Goal: Information Seeking & Learning: Learn about a topic

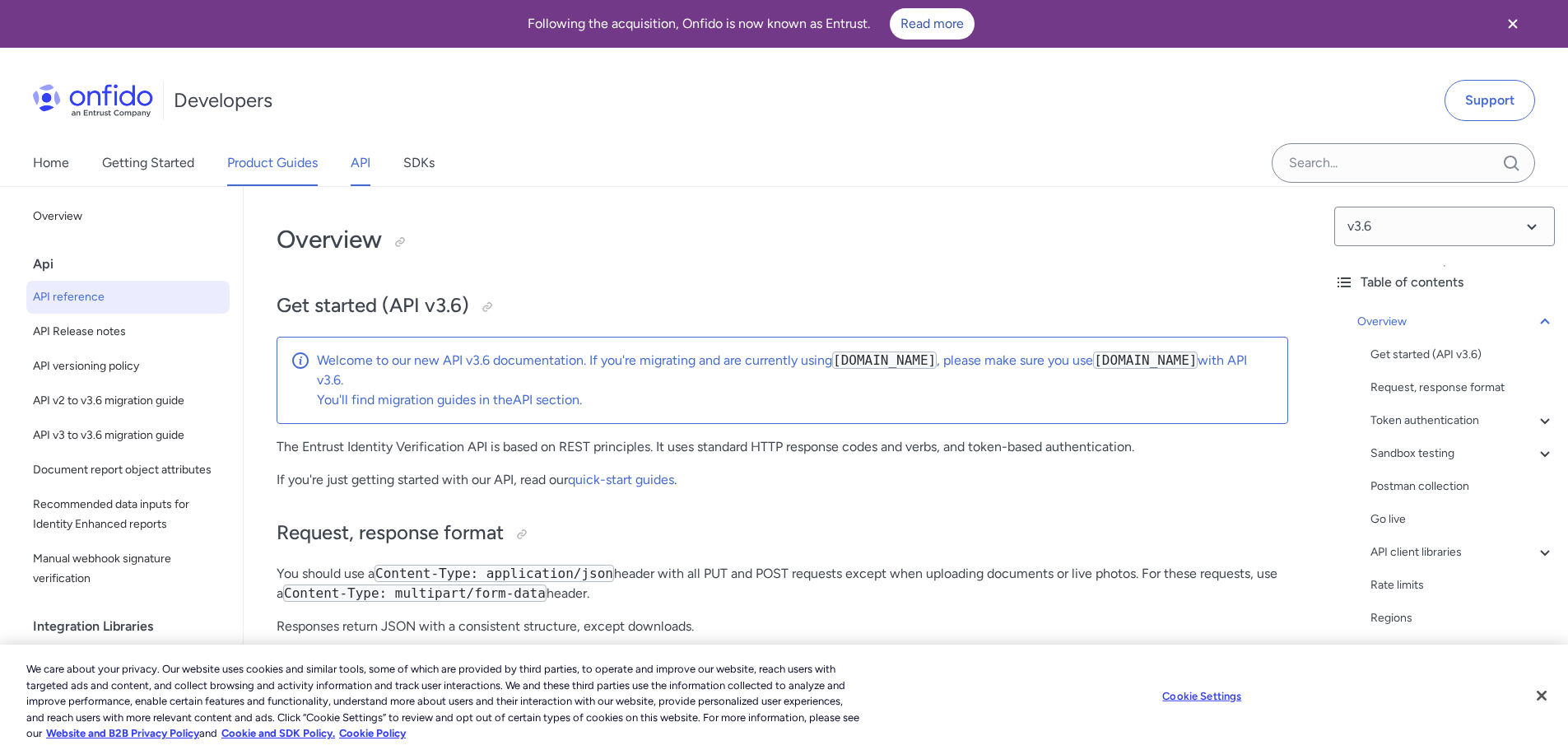
click at [254, 177] on link "Product Guides" at bounding box center [272, 163] width 91 height 46
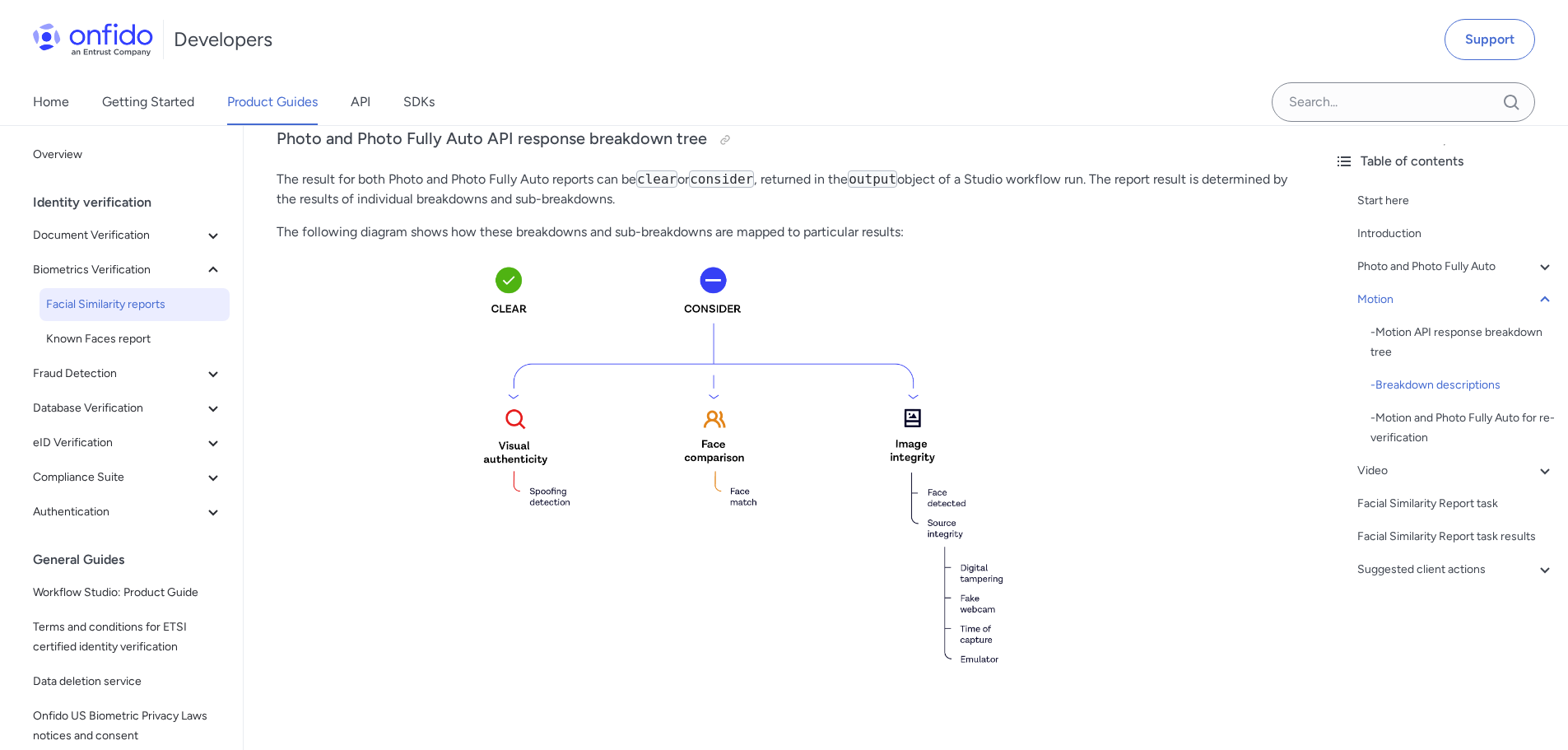
scroll to position [411, 0]
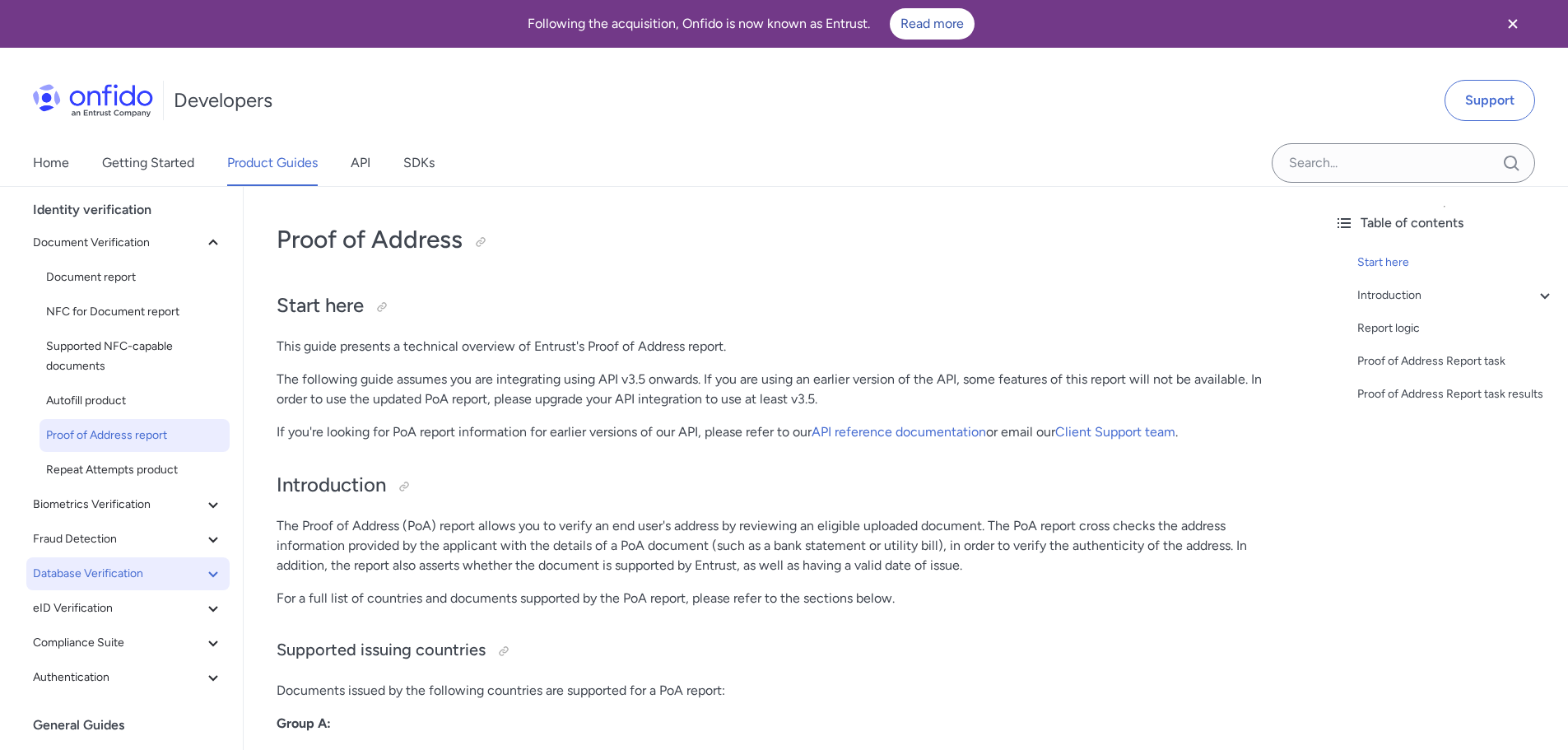
scroll to position [82, 0]
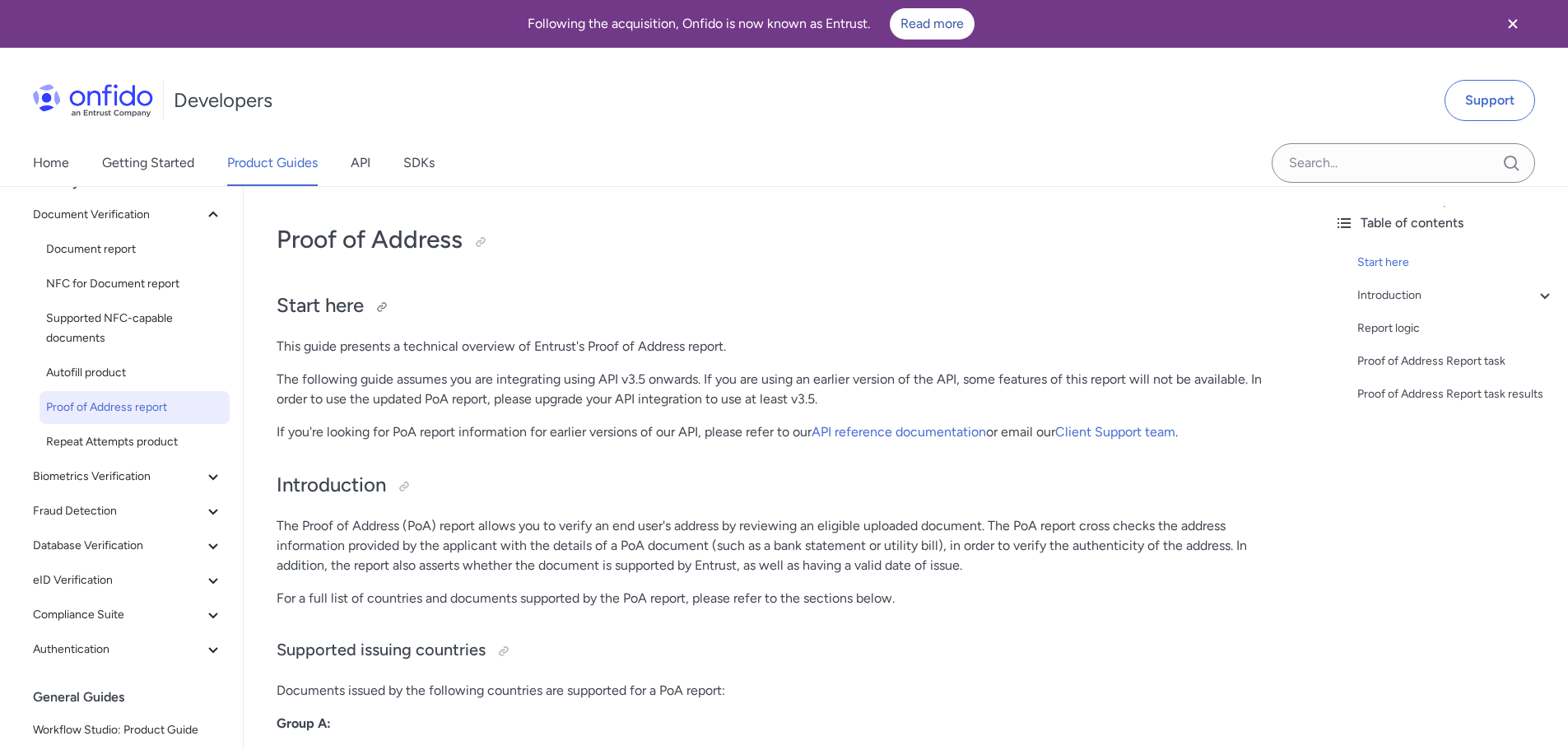
drag, startPoint x: 115, startPoint y: 478, endPoint x: 595, endPoint y: 303, distance: 510.9
click at [597, 303] on h2 "Start here" at bounding box center [782, 306] width 1011 height 28
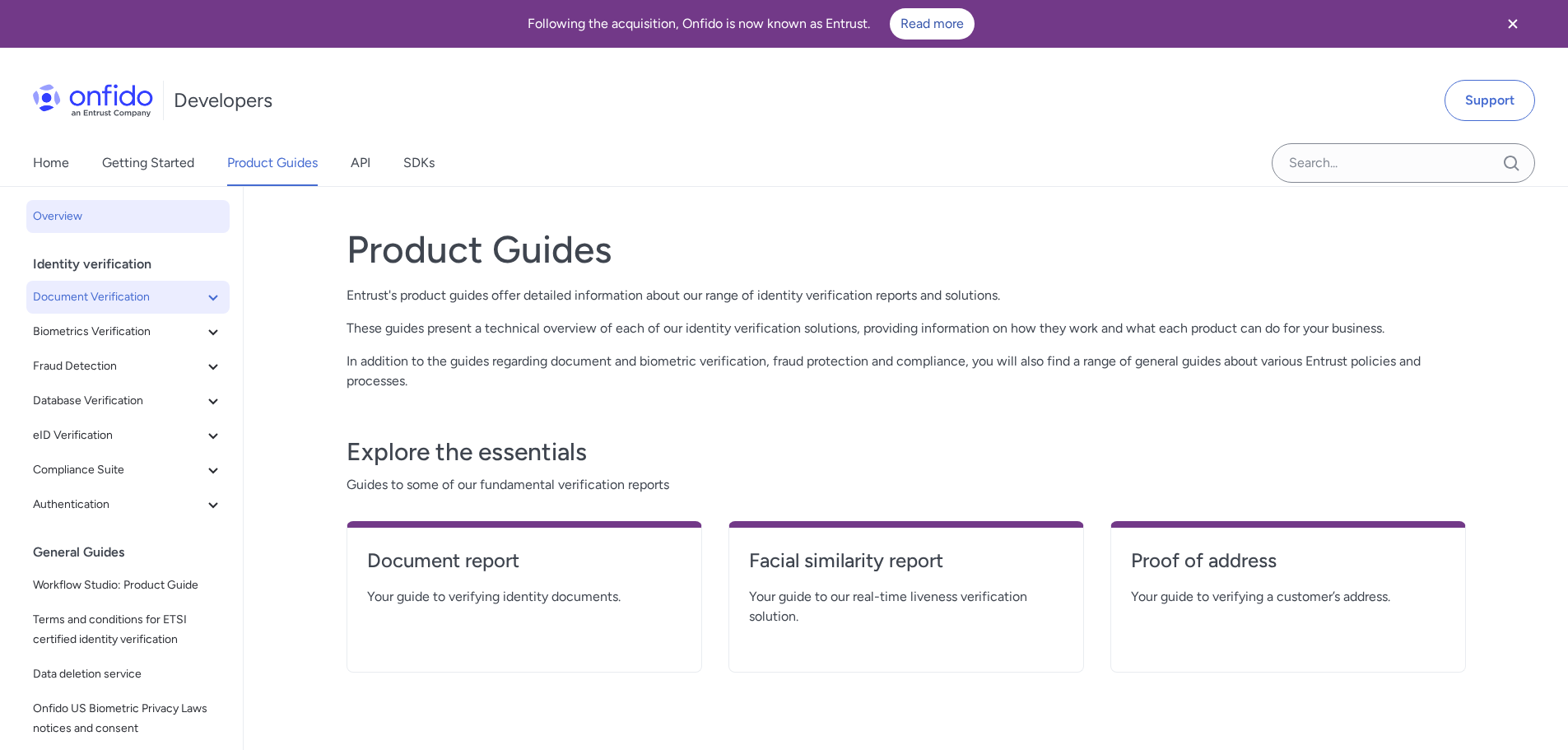
click at [105, 302] on span "Document Verification" at bounding box center [117, 297] width 171 height 20
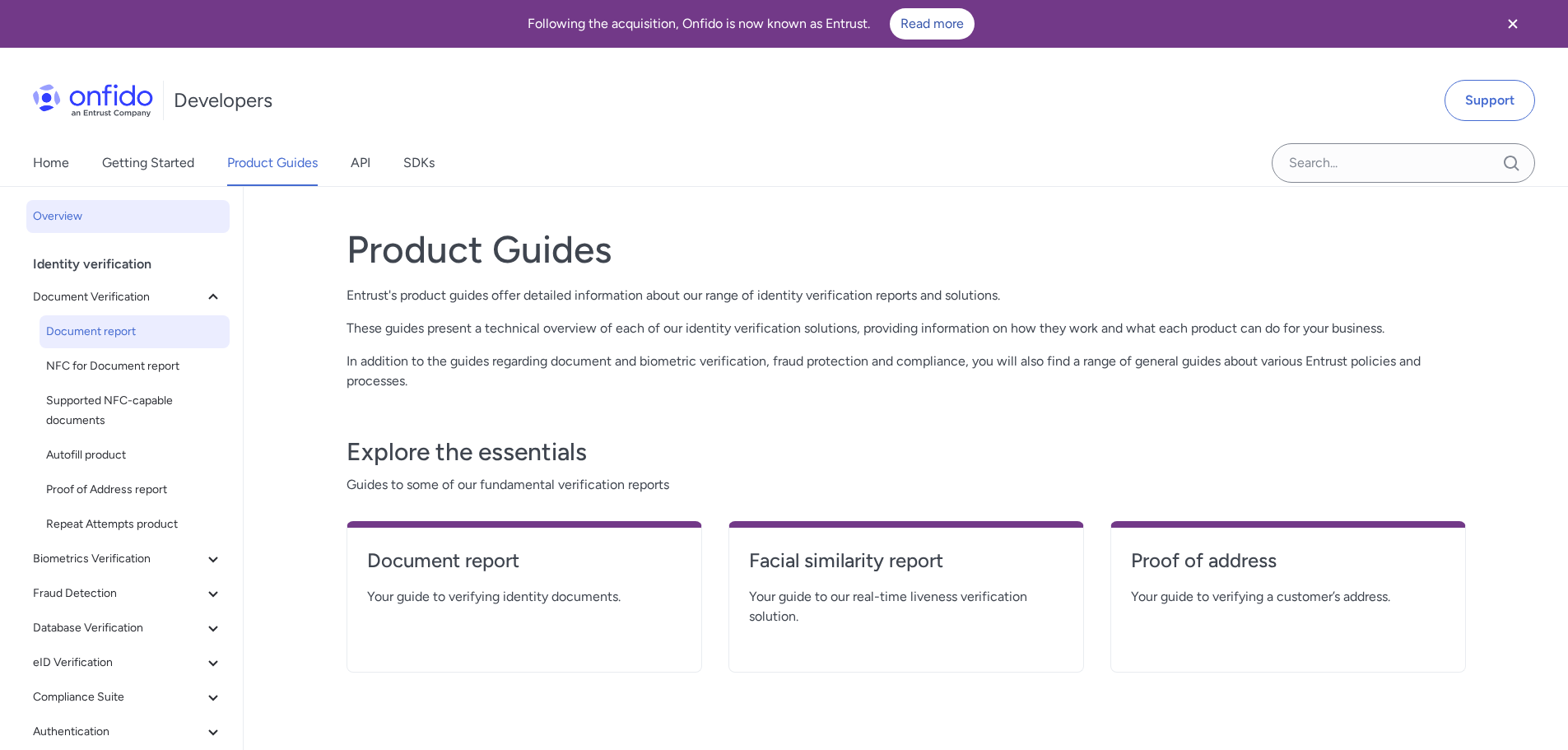
click at [117, 324] on span "Document report" at bounding box center [135, 332] width 177 height 20
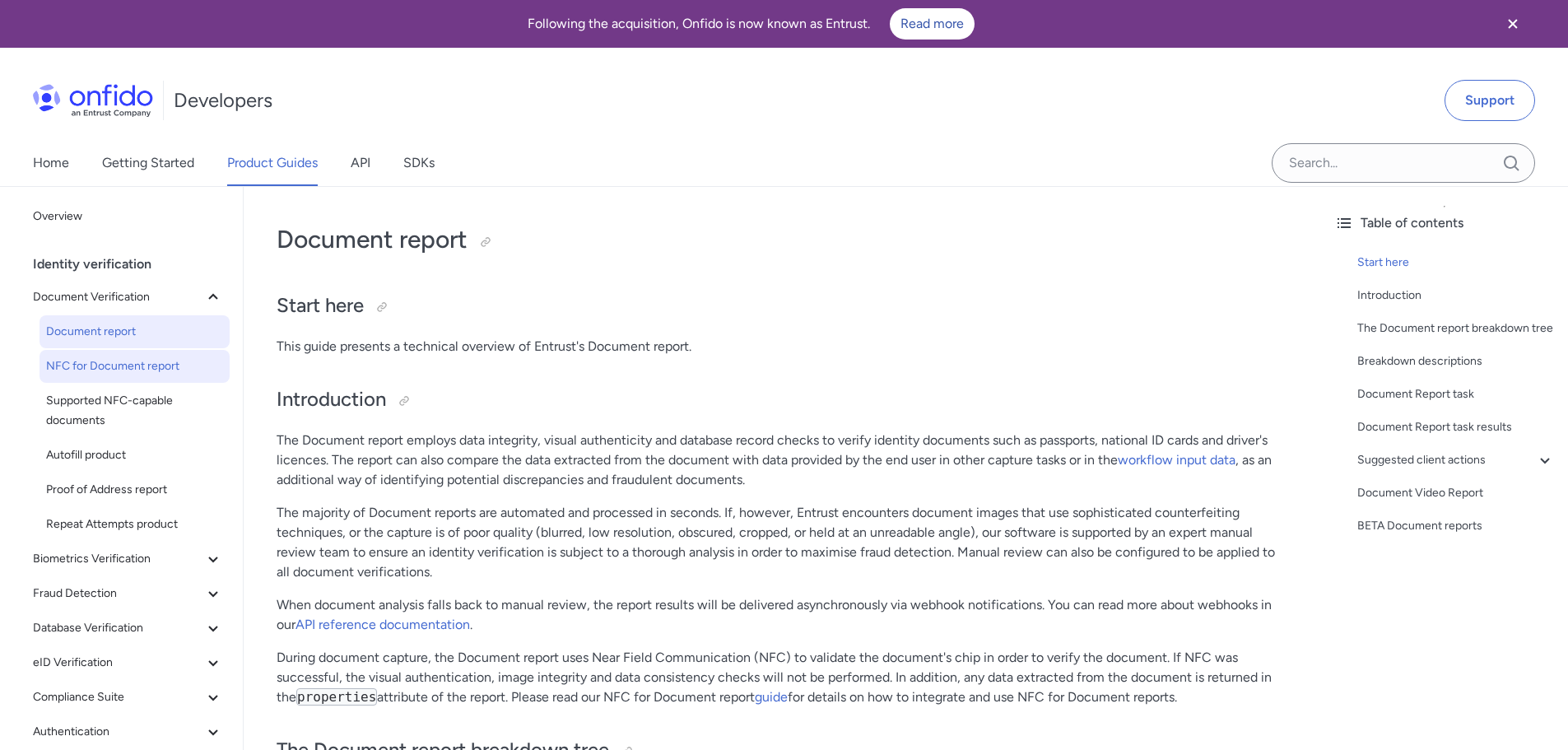
click at [123, 382] on link "NFC for Document report" at bounding box center [135, 366] width 190 height 33
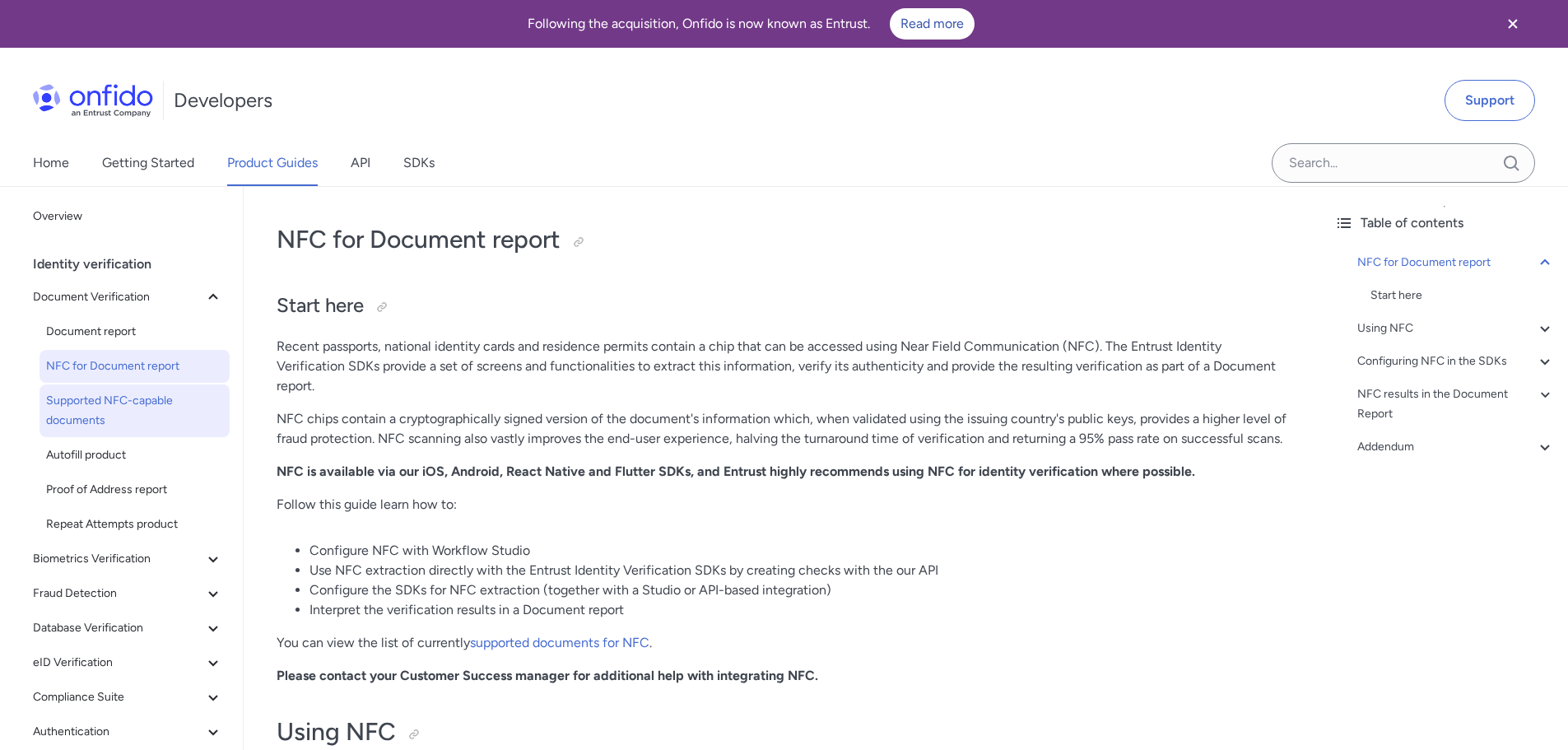
click at [115, 405] on span "Supported NFC-capable documents" at bounding box center [135, 411] width 177 height 39
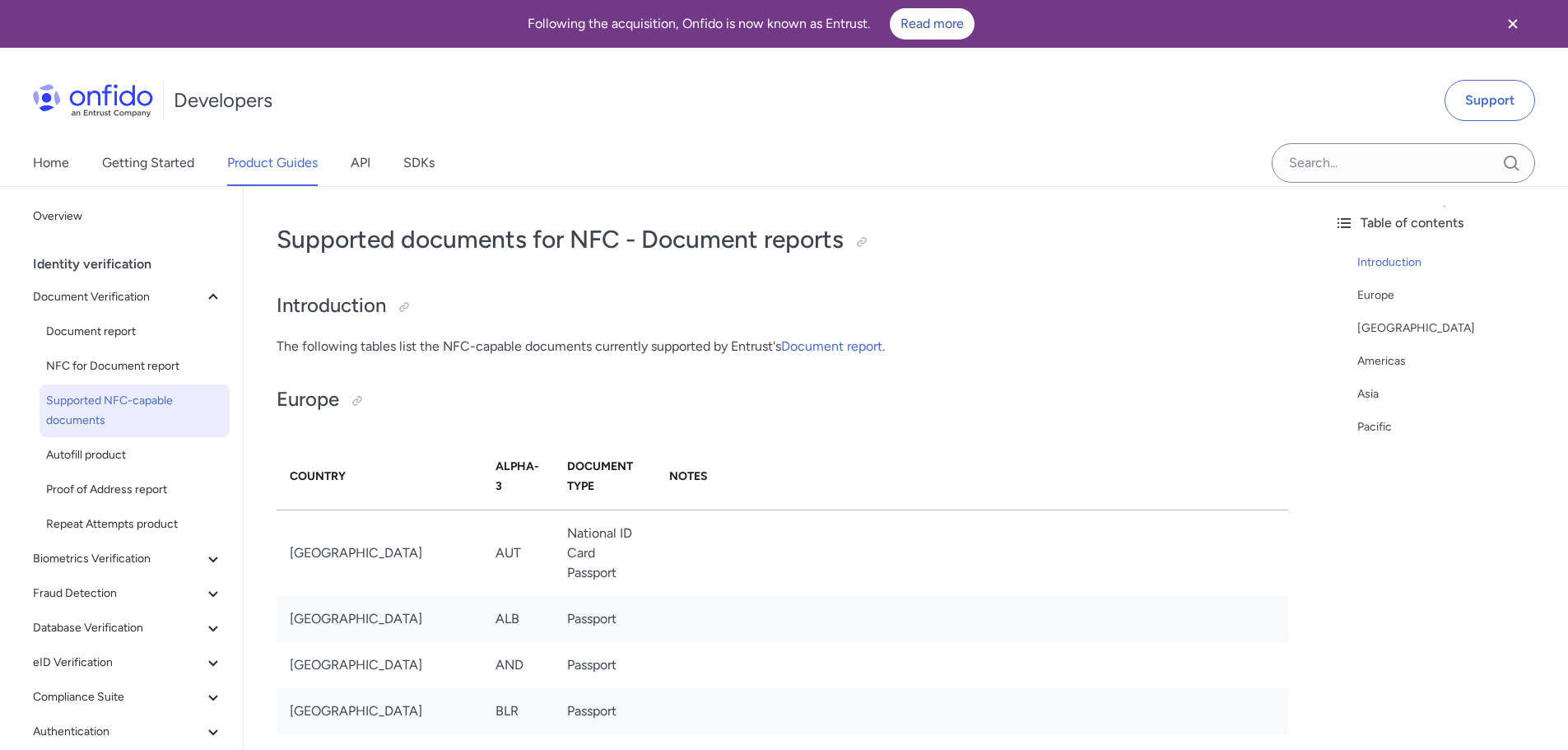
click at [96, 438] on div "Supported NFC-capable documents" at bounding box center [141, 411] width 190 height 54
click at [92, 453] on span "Autofill product" at bounding box center [135, 455] width 177 height 20
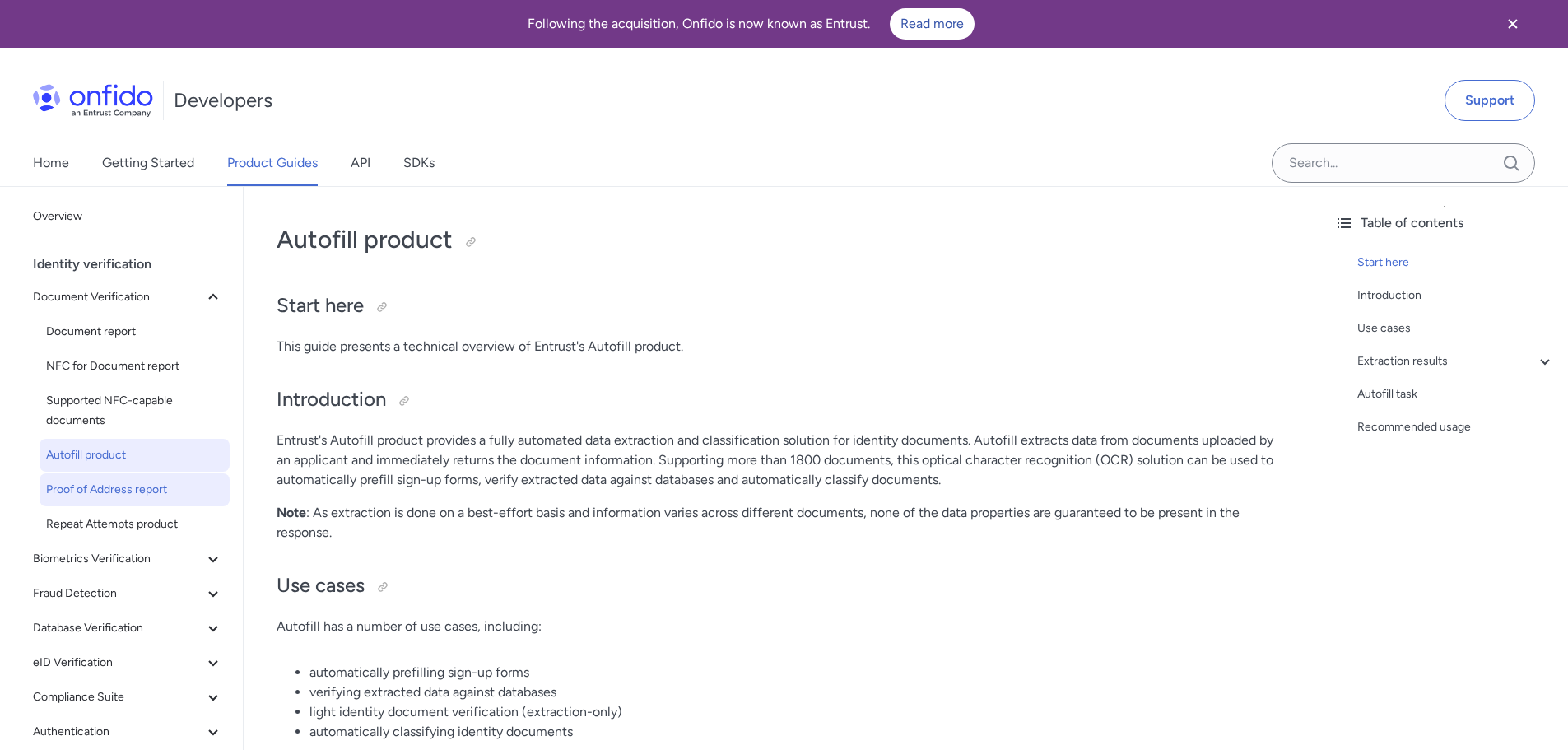
click at [92, 486] on span "Proof of Address report" at bounding box center [135, 489] width 177 height 20
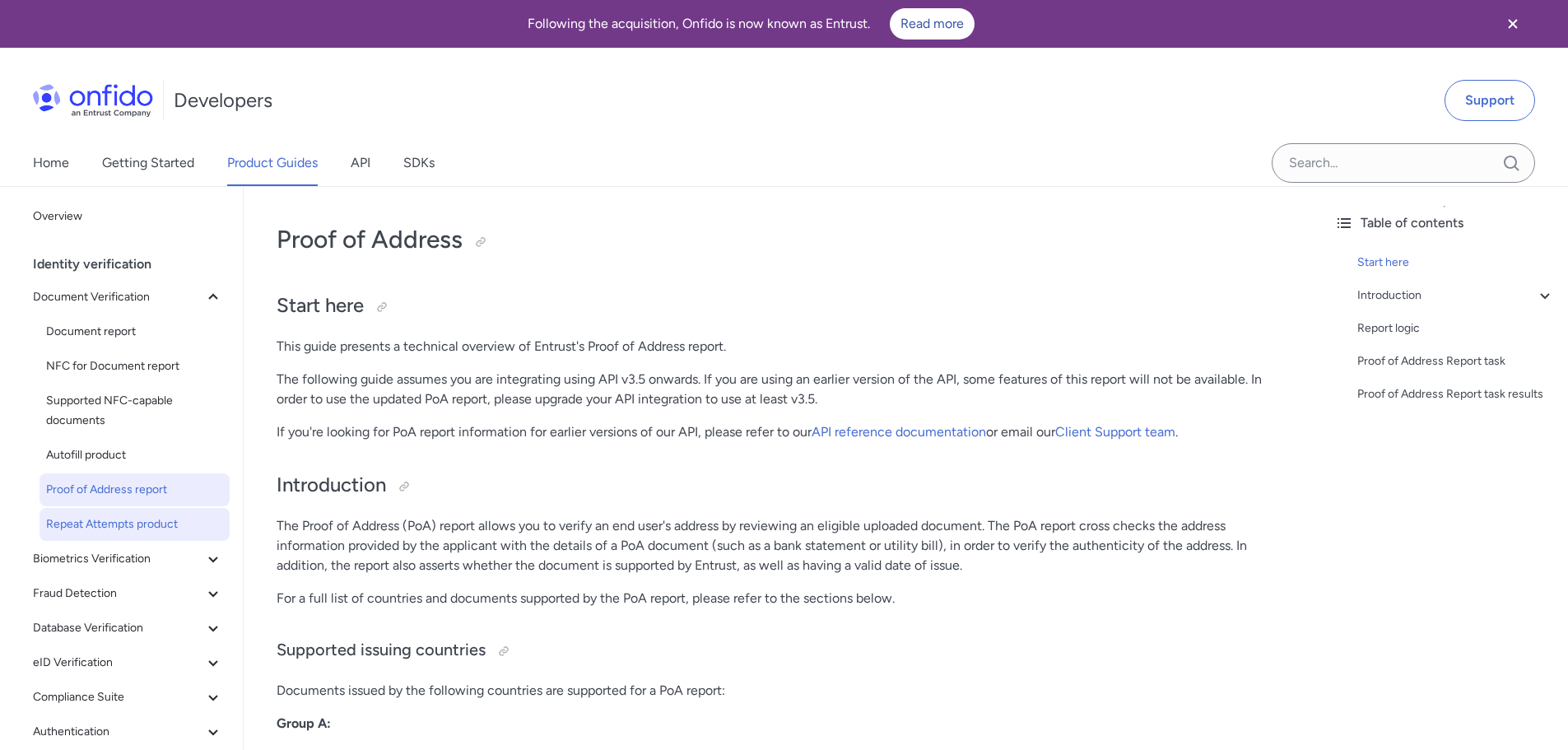
click at [95, 520] on span "Repeat Attempts product" at bounding box center [135, 524] width 177 height 20
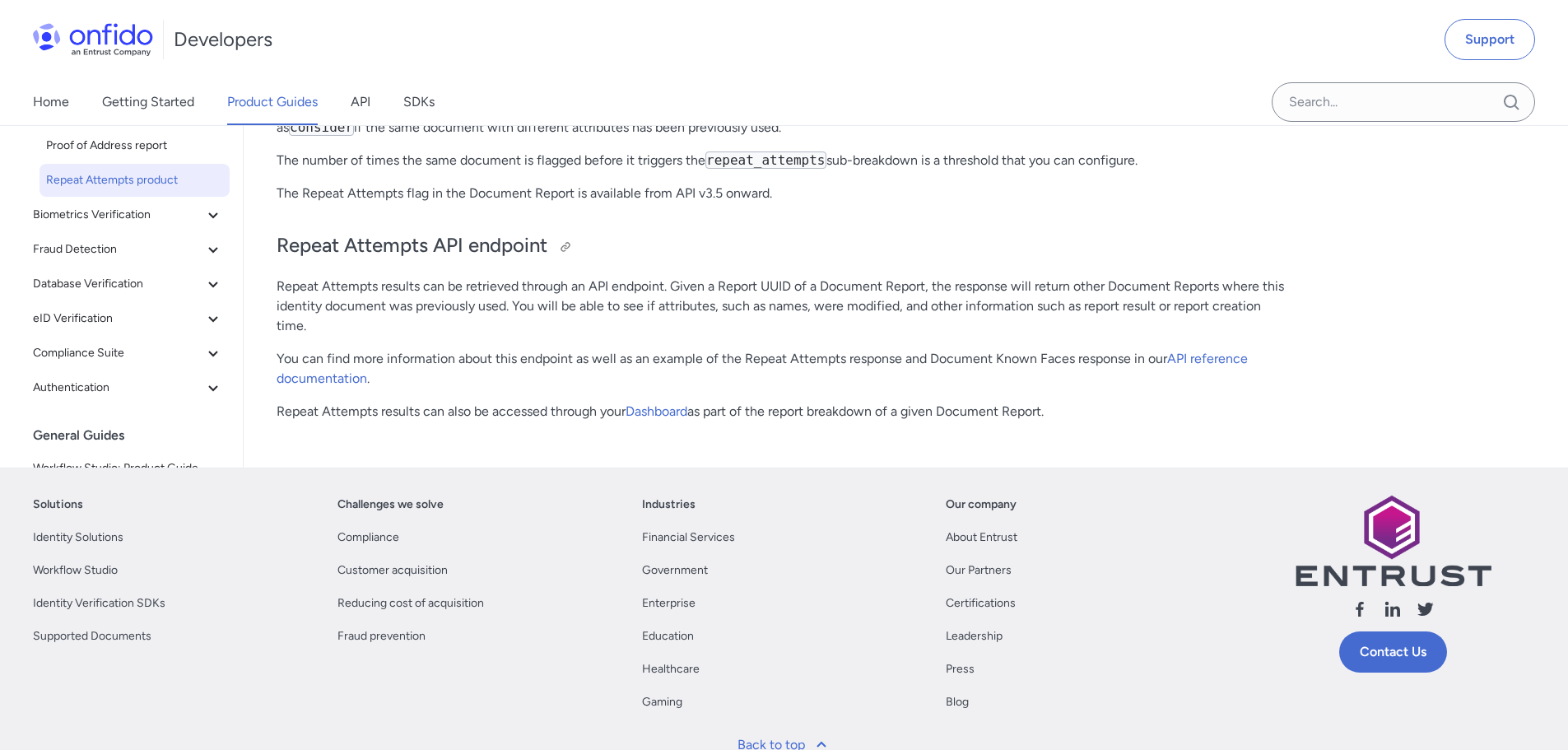
scroll to position [576, 0]
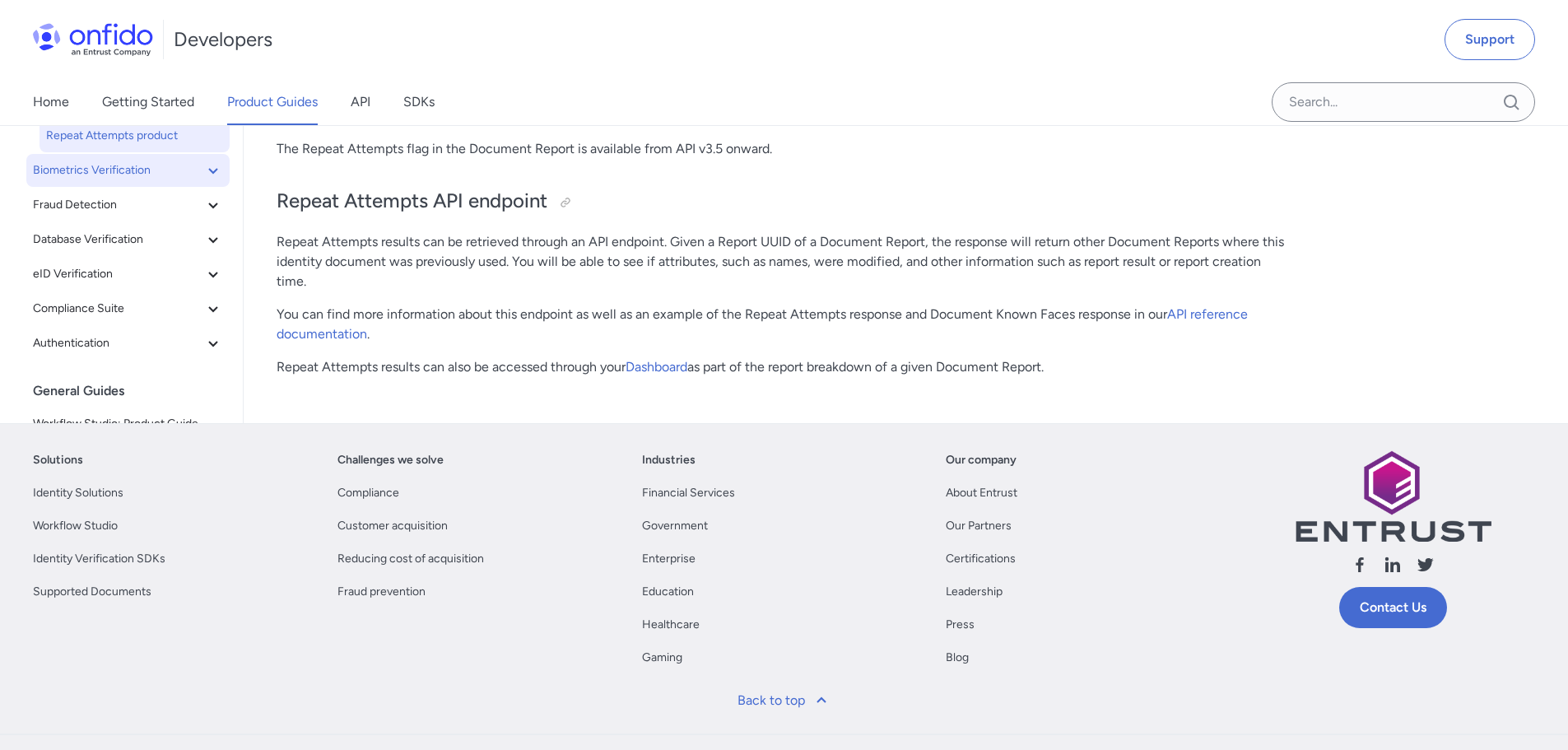
click at [100, 177] on span "Biometrics Verification" at bounding box center [117, 170] width 171 height 20
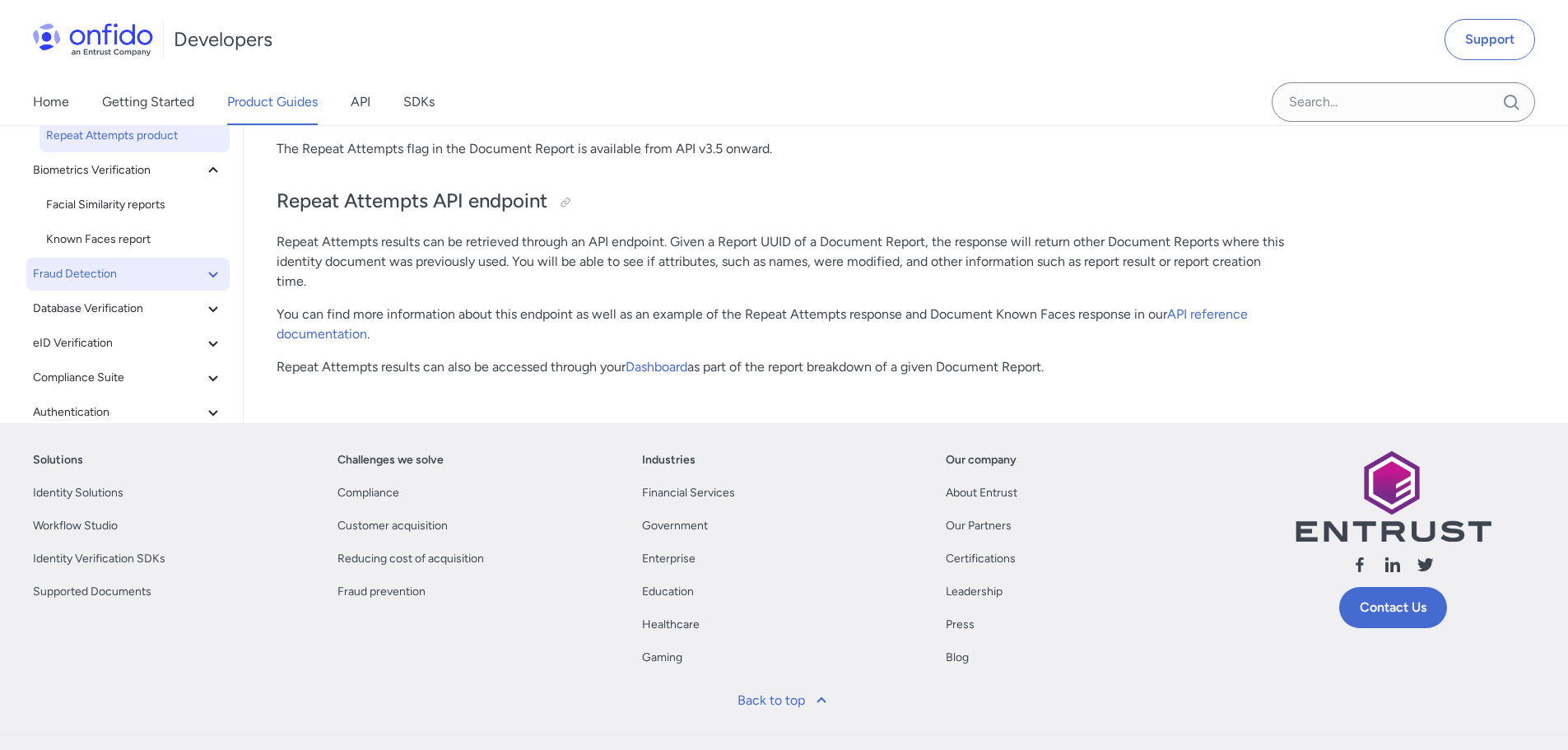
click at [96, 275] on span "Fraud Detection" at bounding box center [117, 273] width 171 height 20
click at [98, 302] on span "Device Intelligence report" at bounding box center [135, 309] width 177 height 20
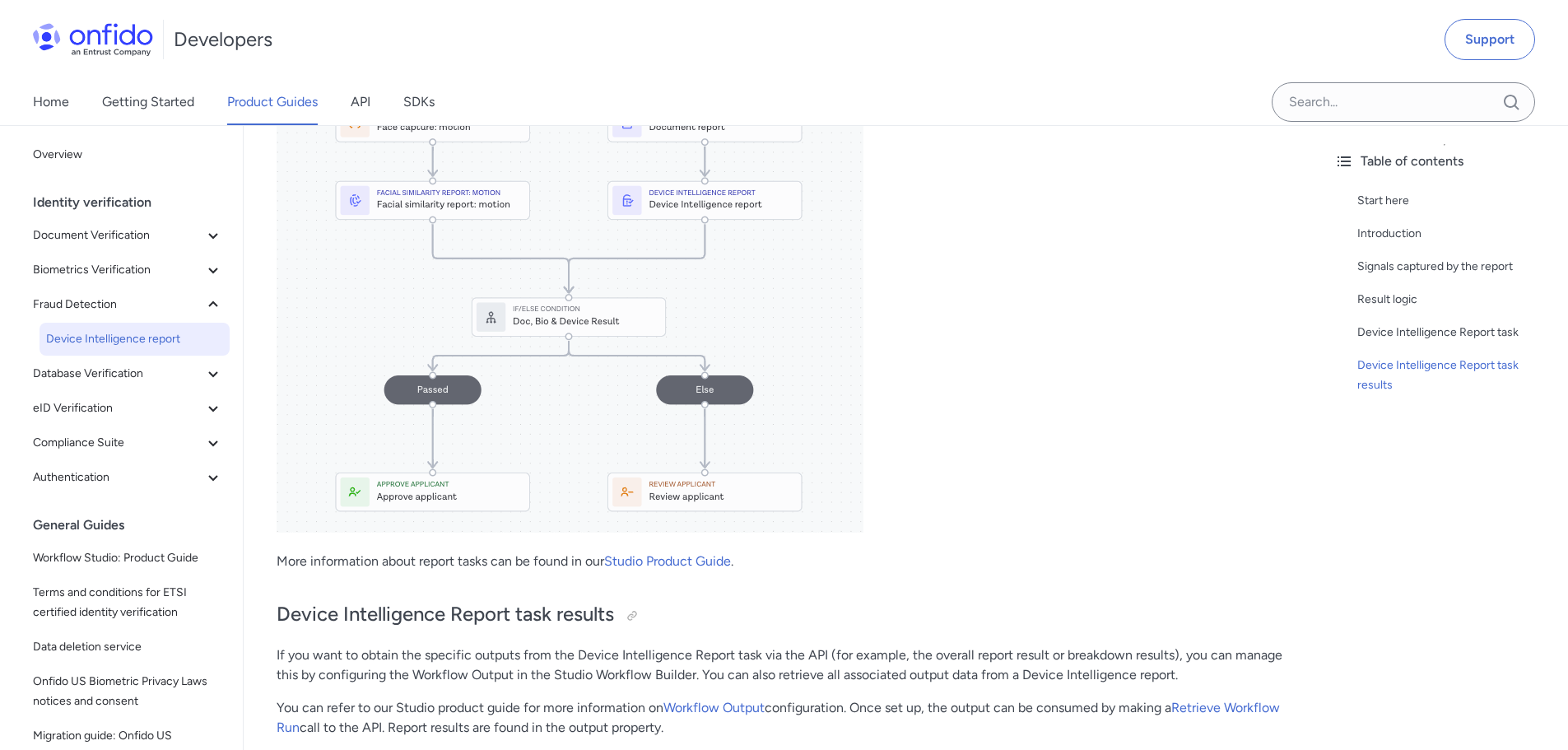
scroll to position [1406, 0]
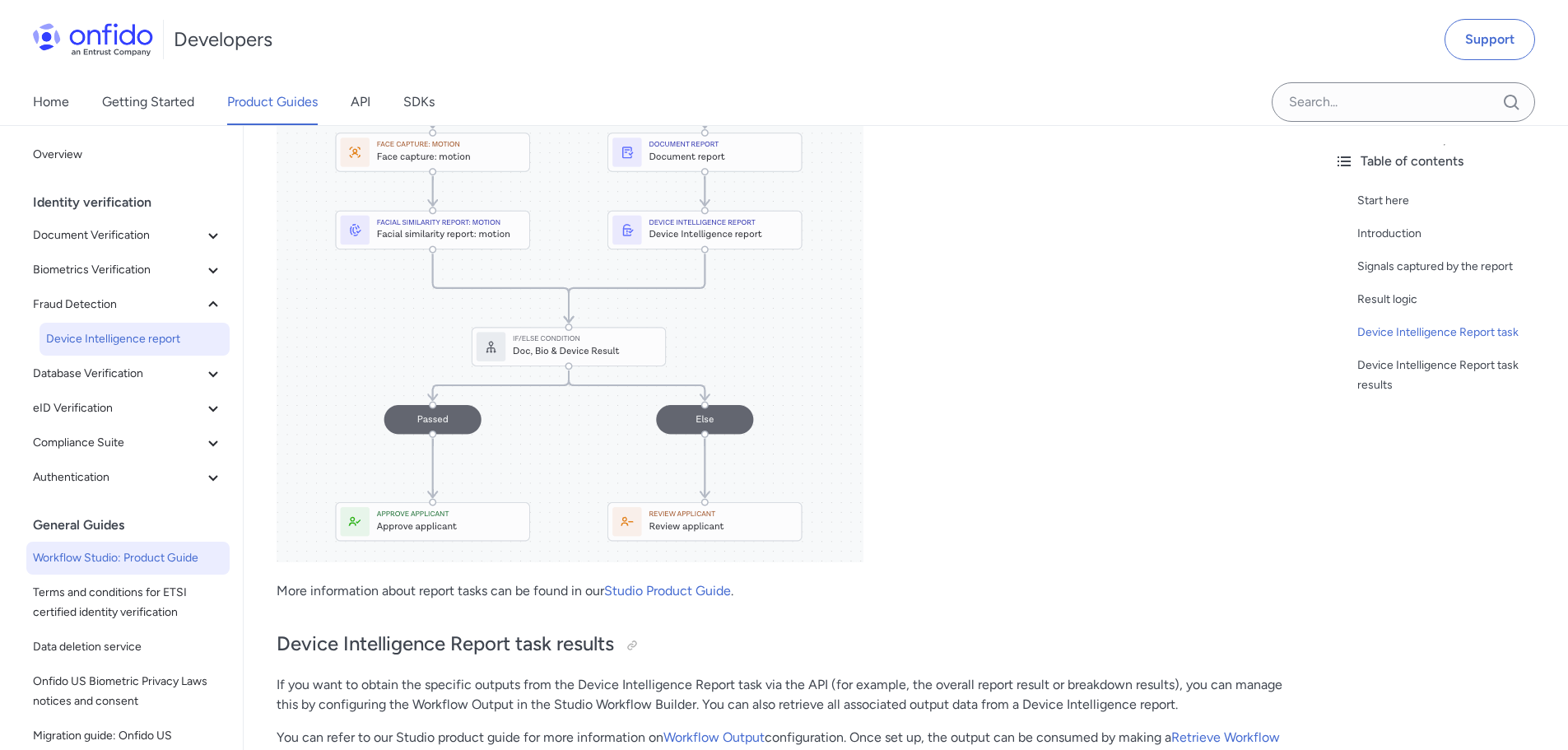
click at [112, 567] on span "Workflow Studio: Product Guide" at bounding box center [128, 558] width 190 height 20
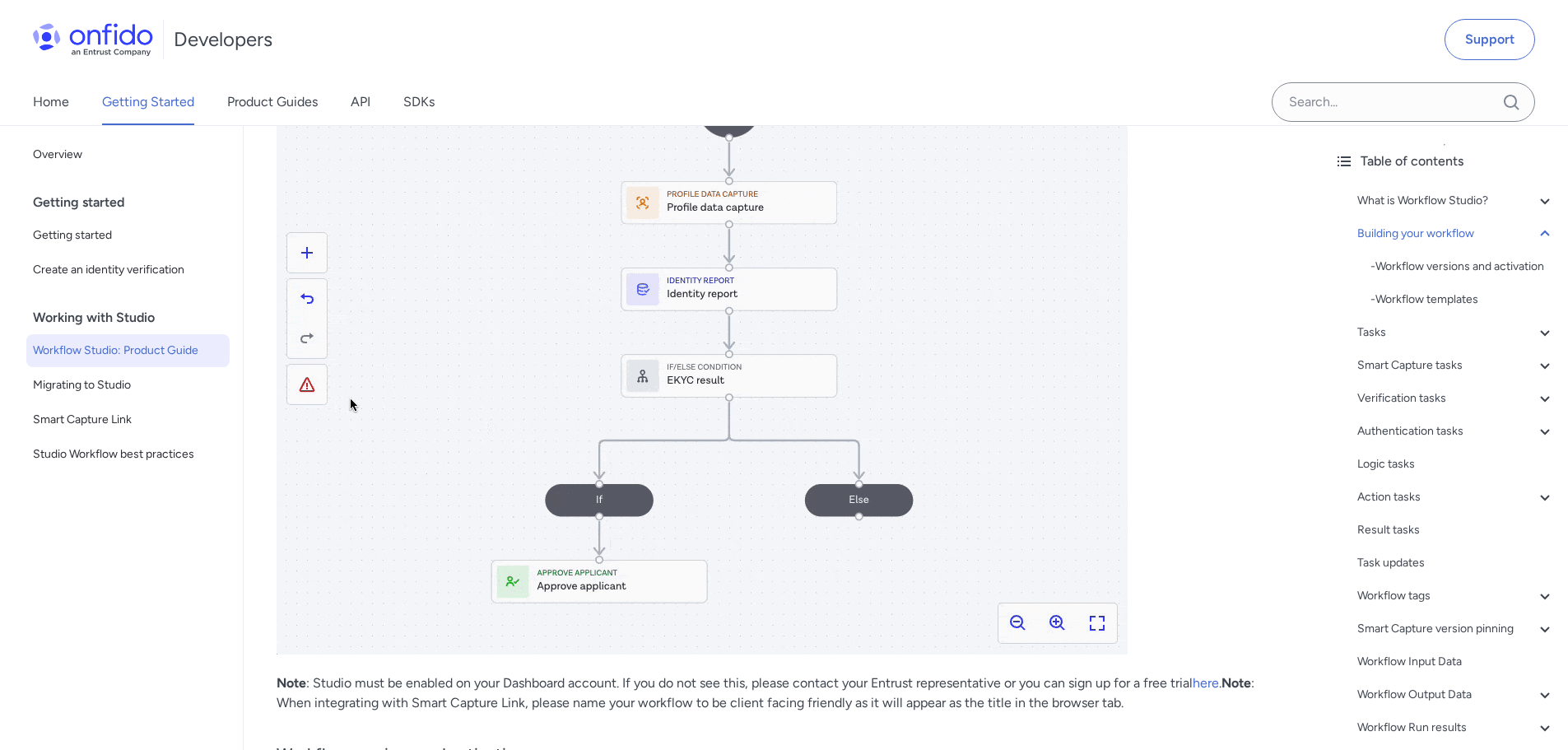
scroll to position [2387, 0]
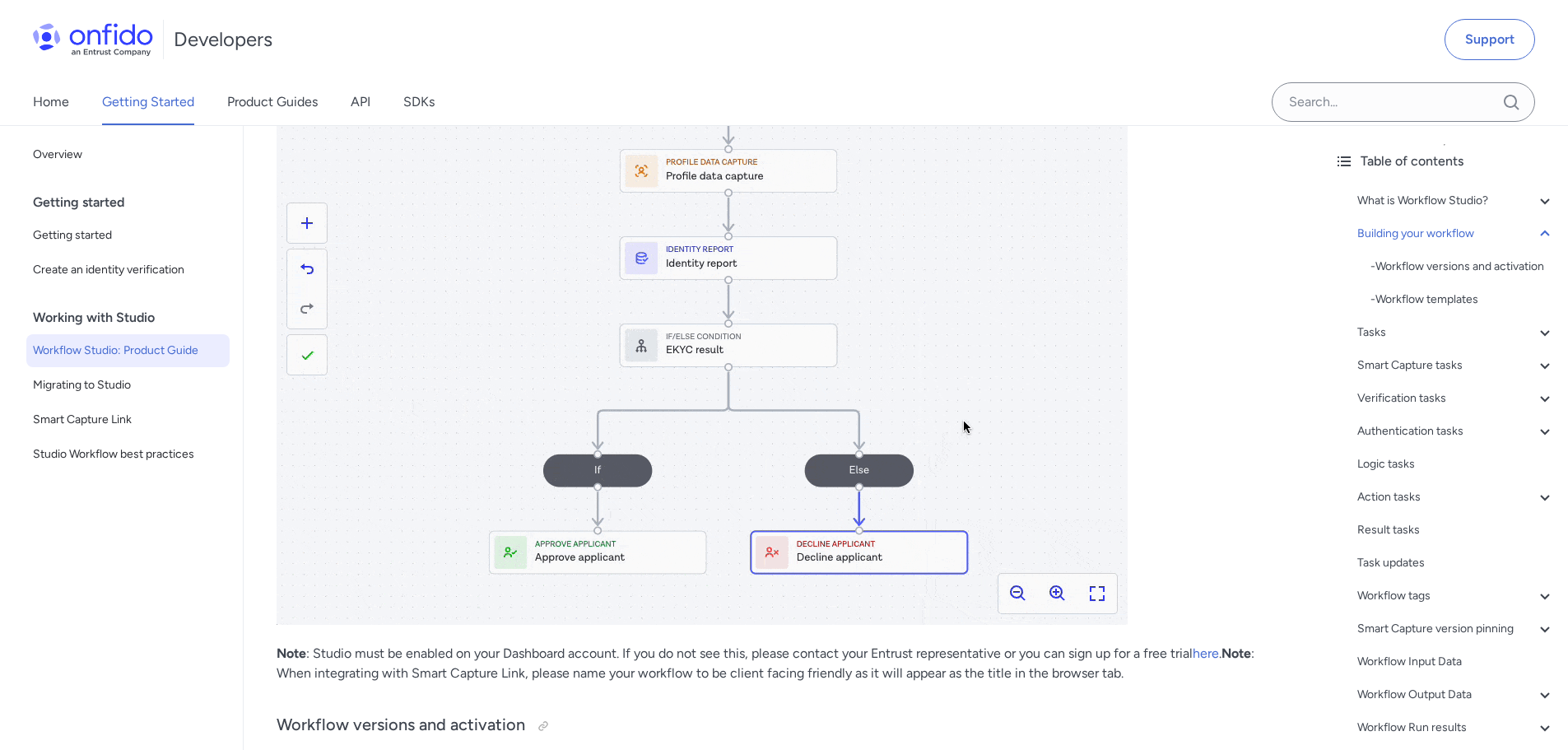
click at [314, 348] on img at bounding box center [702, 288] width 851 height 674
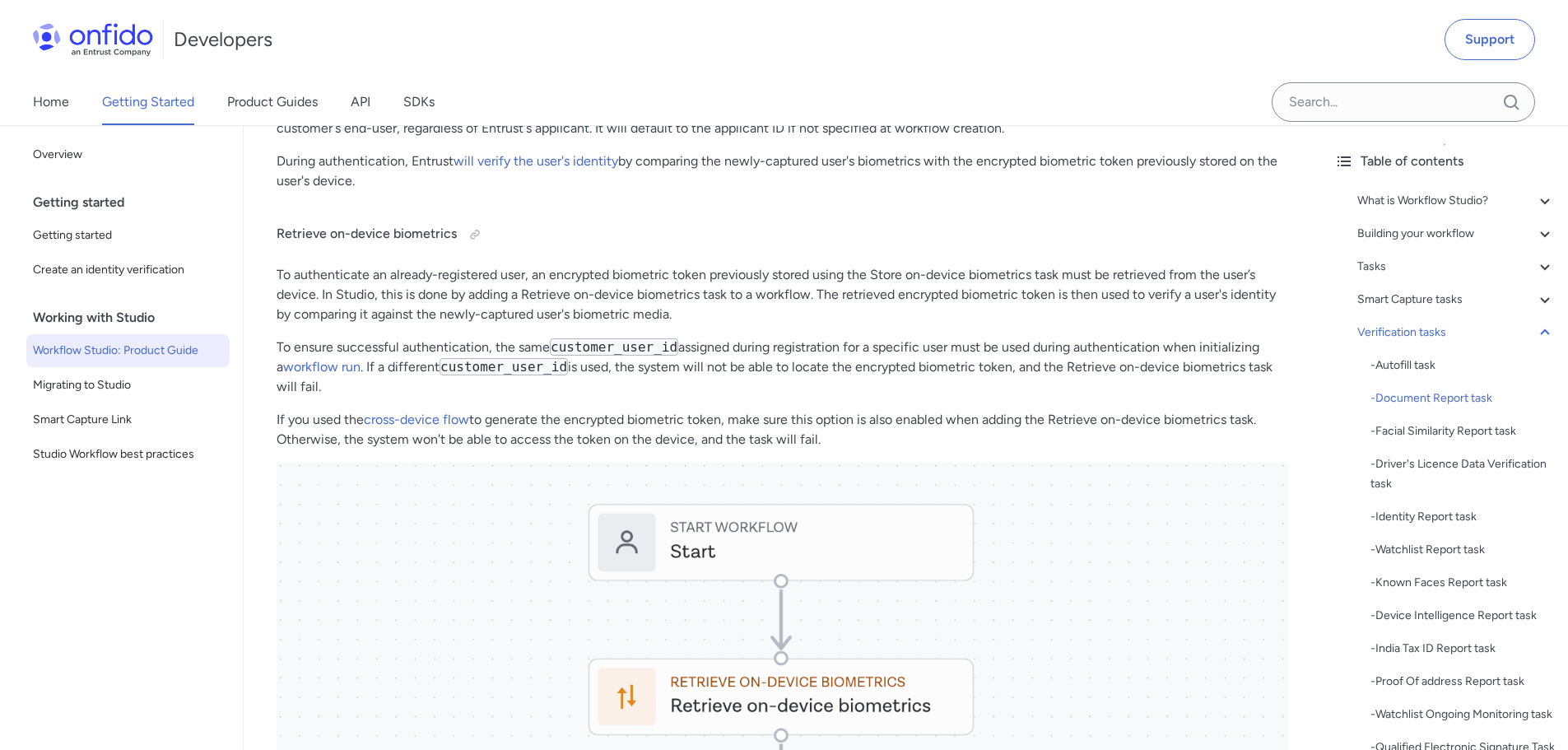
scroll to position [17371, 0]
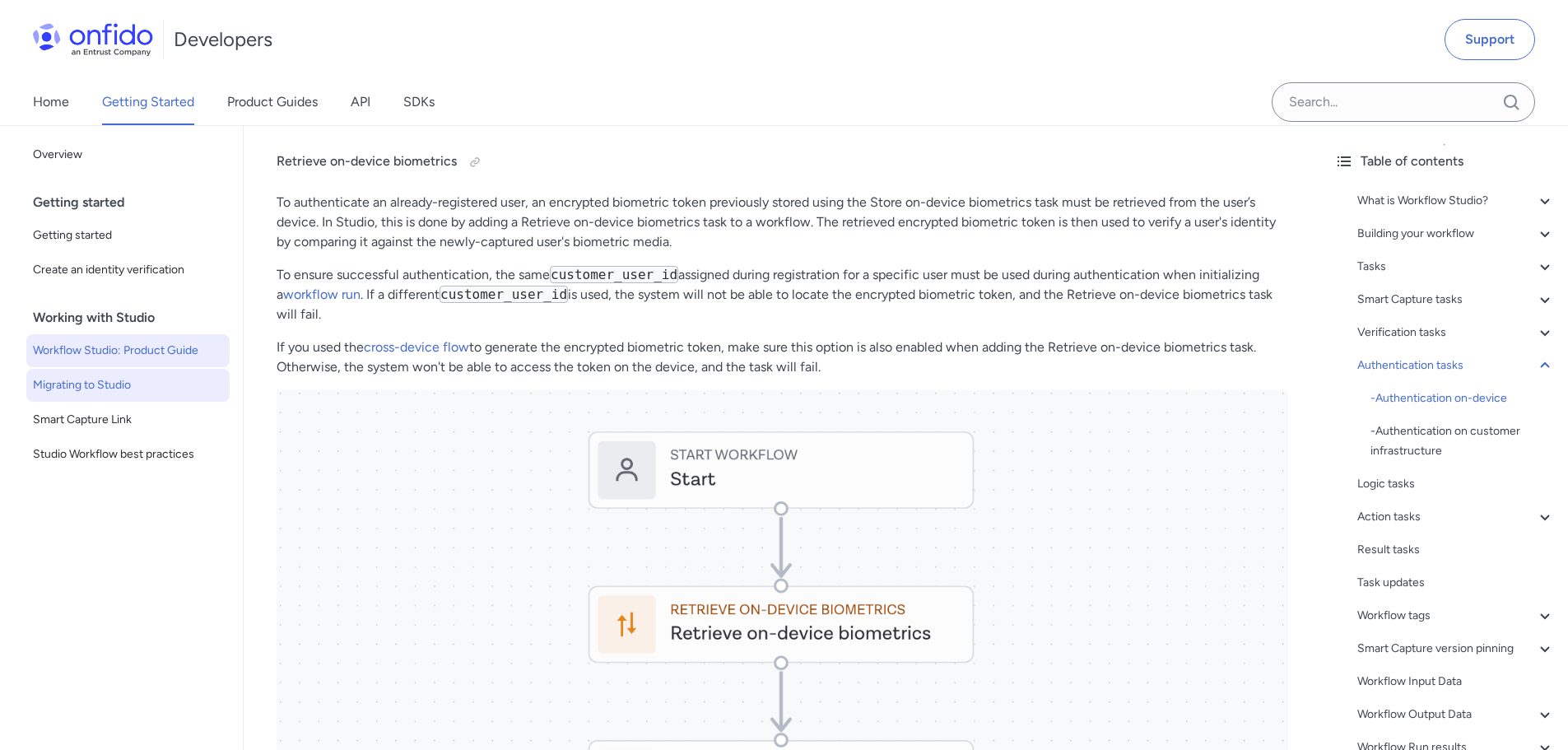
click at [135, 387] on span "Migrating to Studio" at bounding box center [128, 385] width 190 height 20
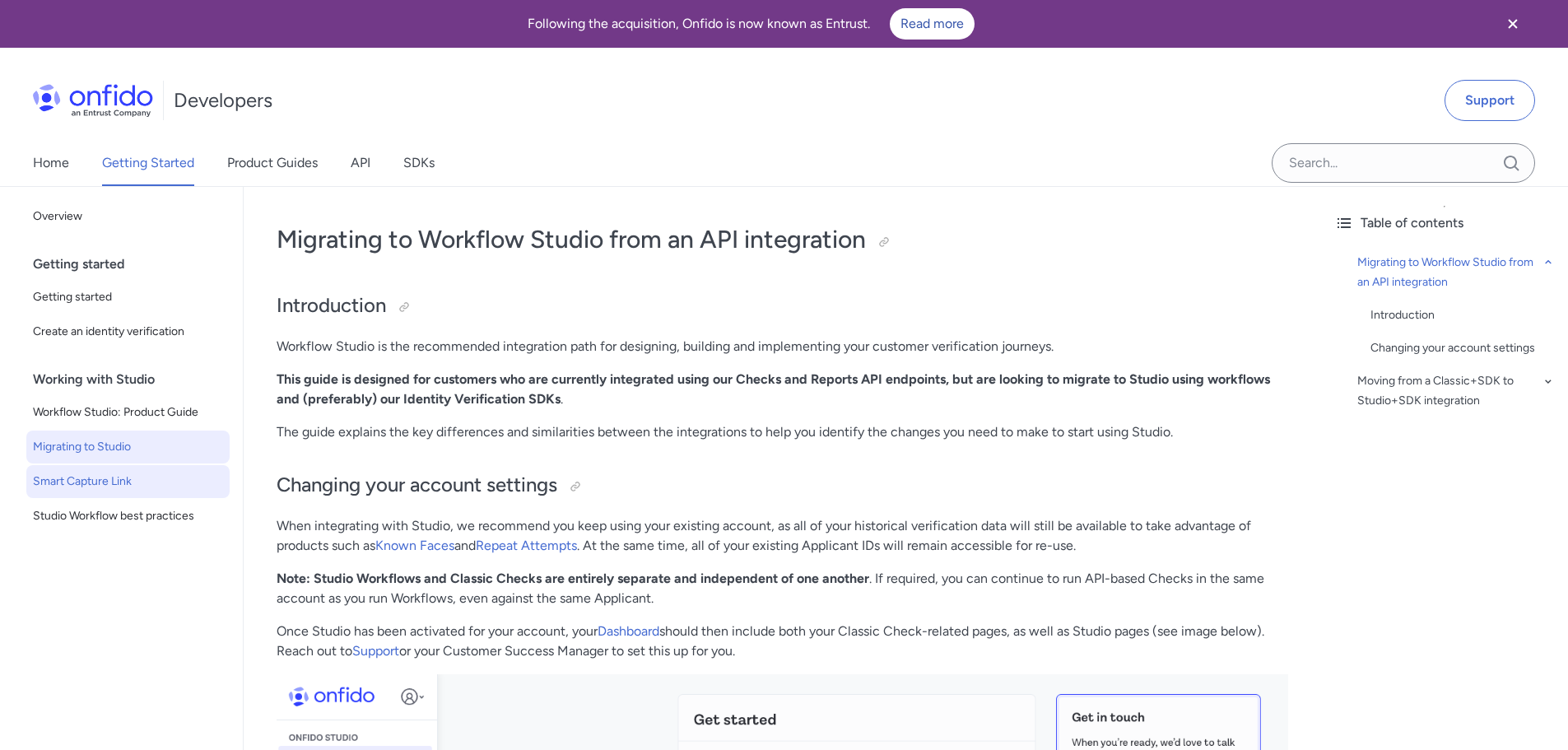
click at [159, 488] on span "Smart Capture Link" at bounding box center [128, 481] width 190 height 20
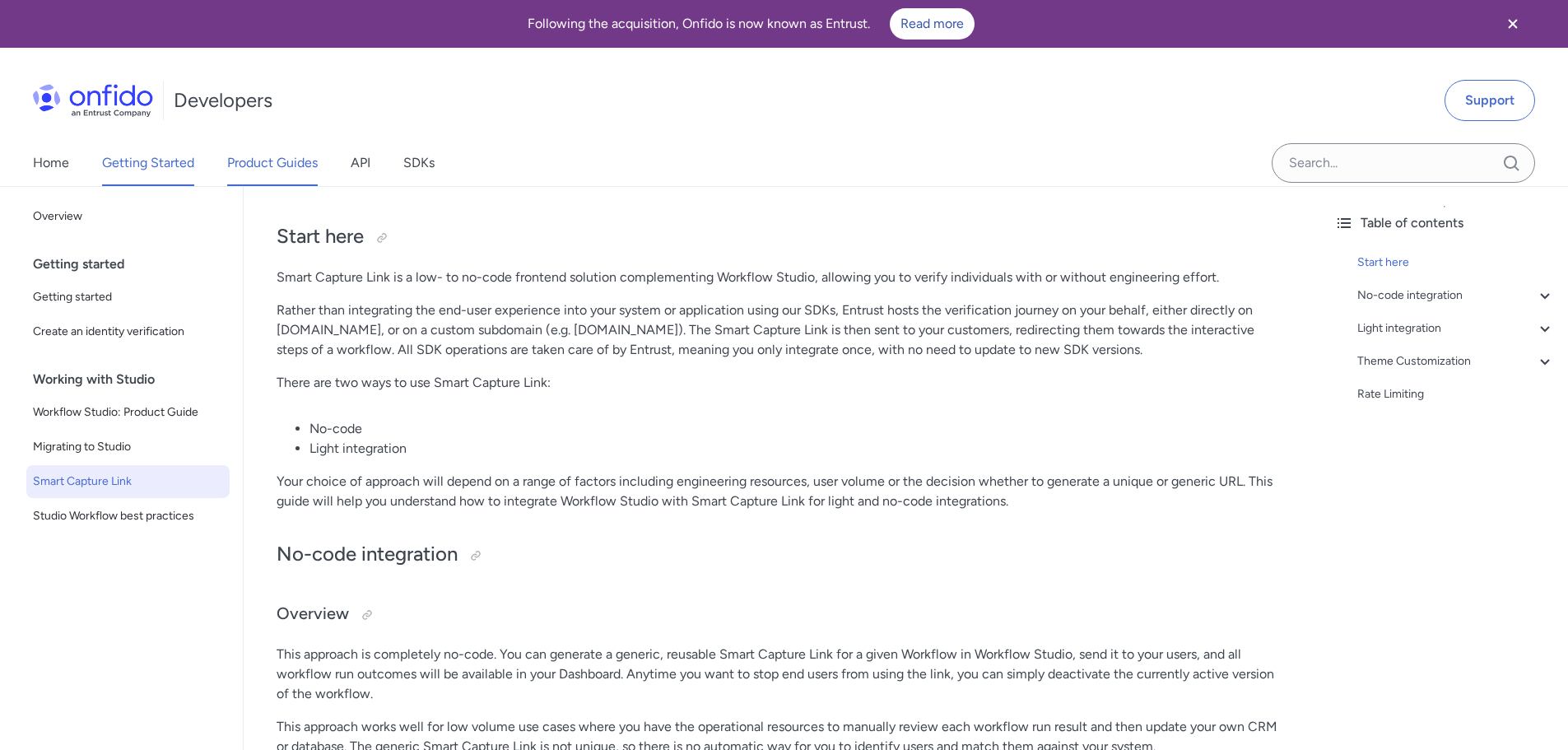
click at [264, 156] on link "Product Guides" at bounding box center [272, 163] width 91 height 46
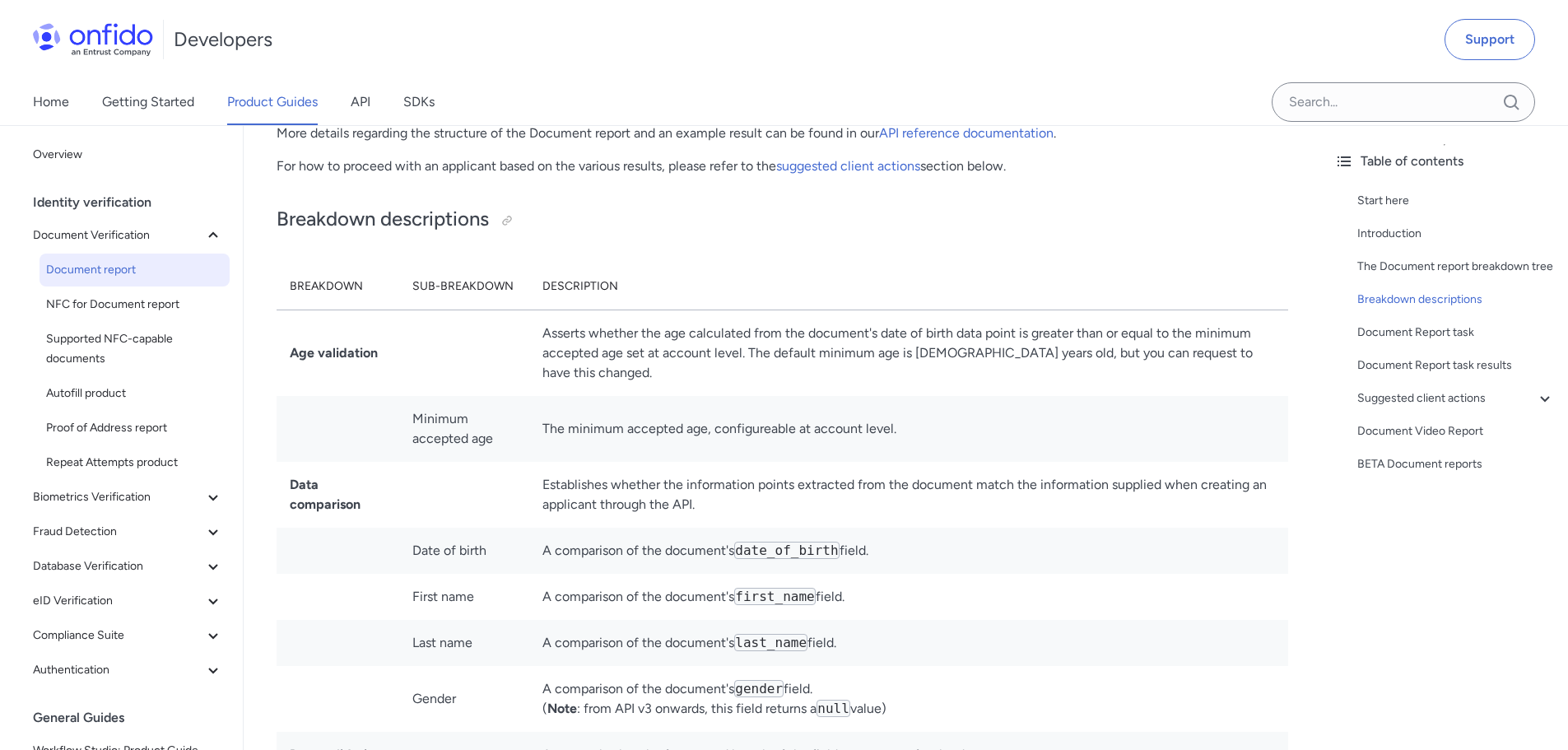
scroll to position [4281, 0]
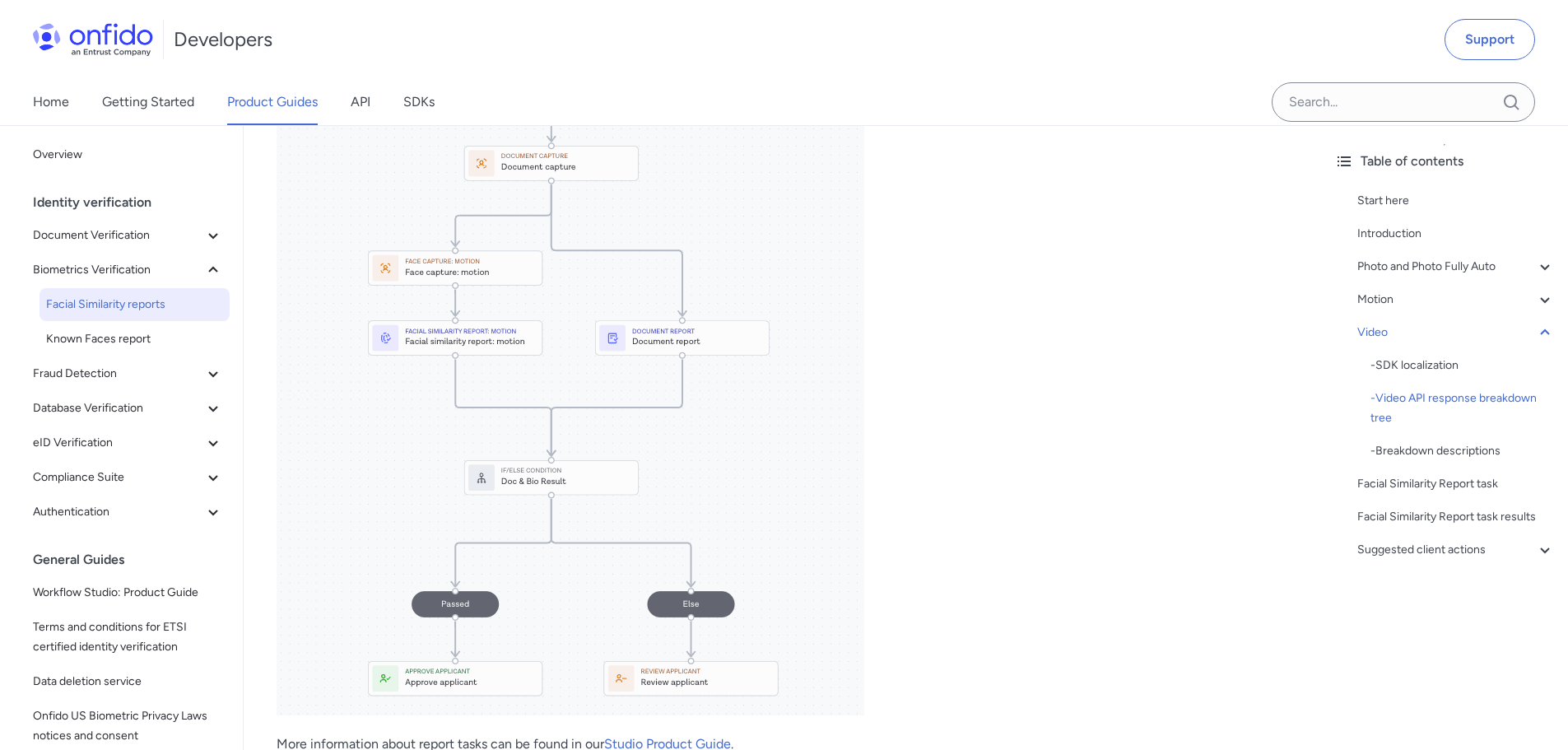
scroll to position [7327, 0]
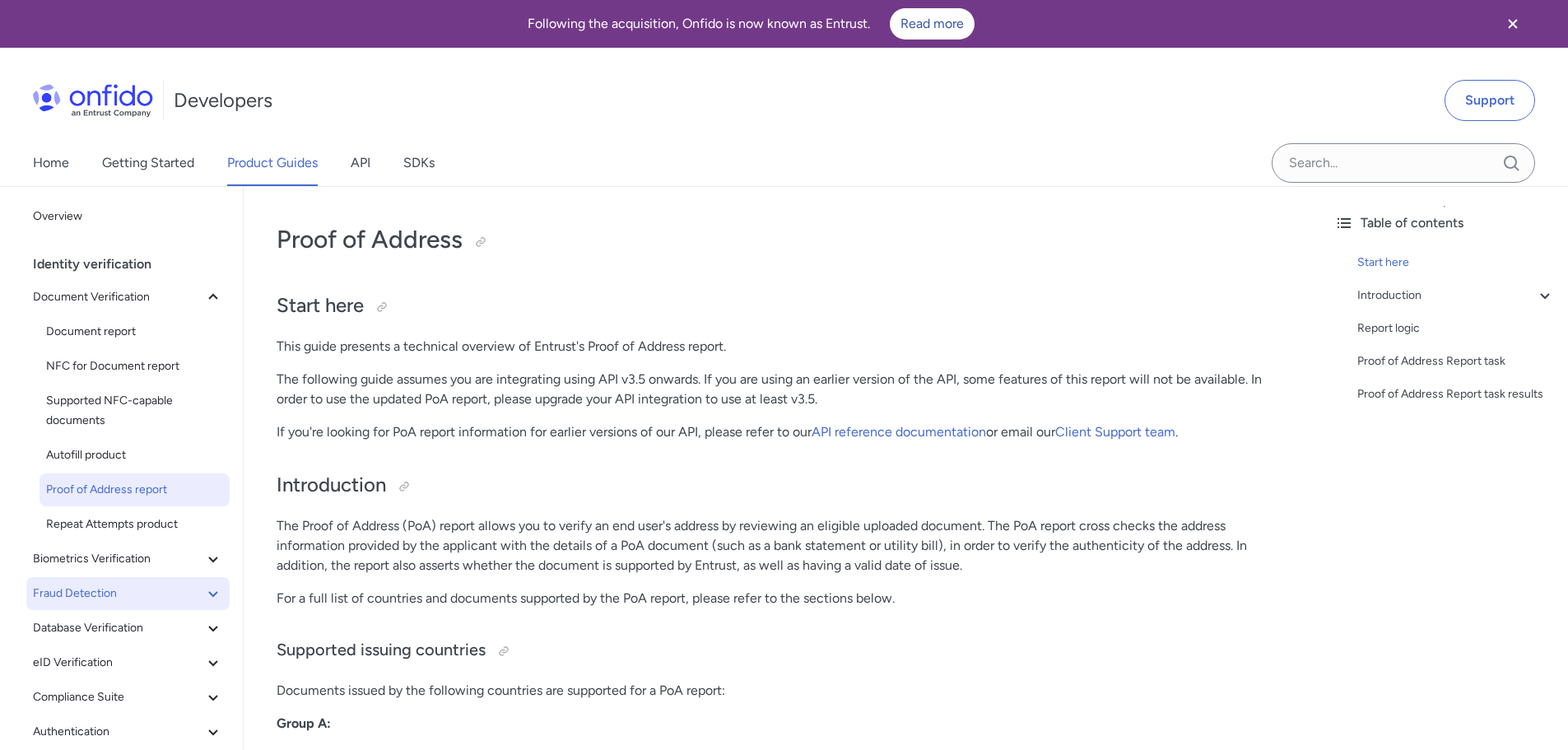
click at [203, 592] on icon at bounding box center [212, 593] width 20 height 20
click at [138, 630] on span "Device Intelligence report" at bounding box center [135, 627] width 177 height 20
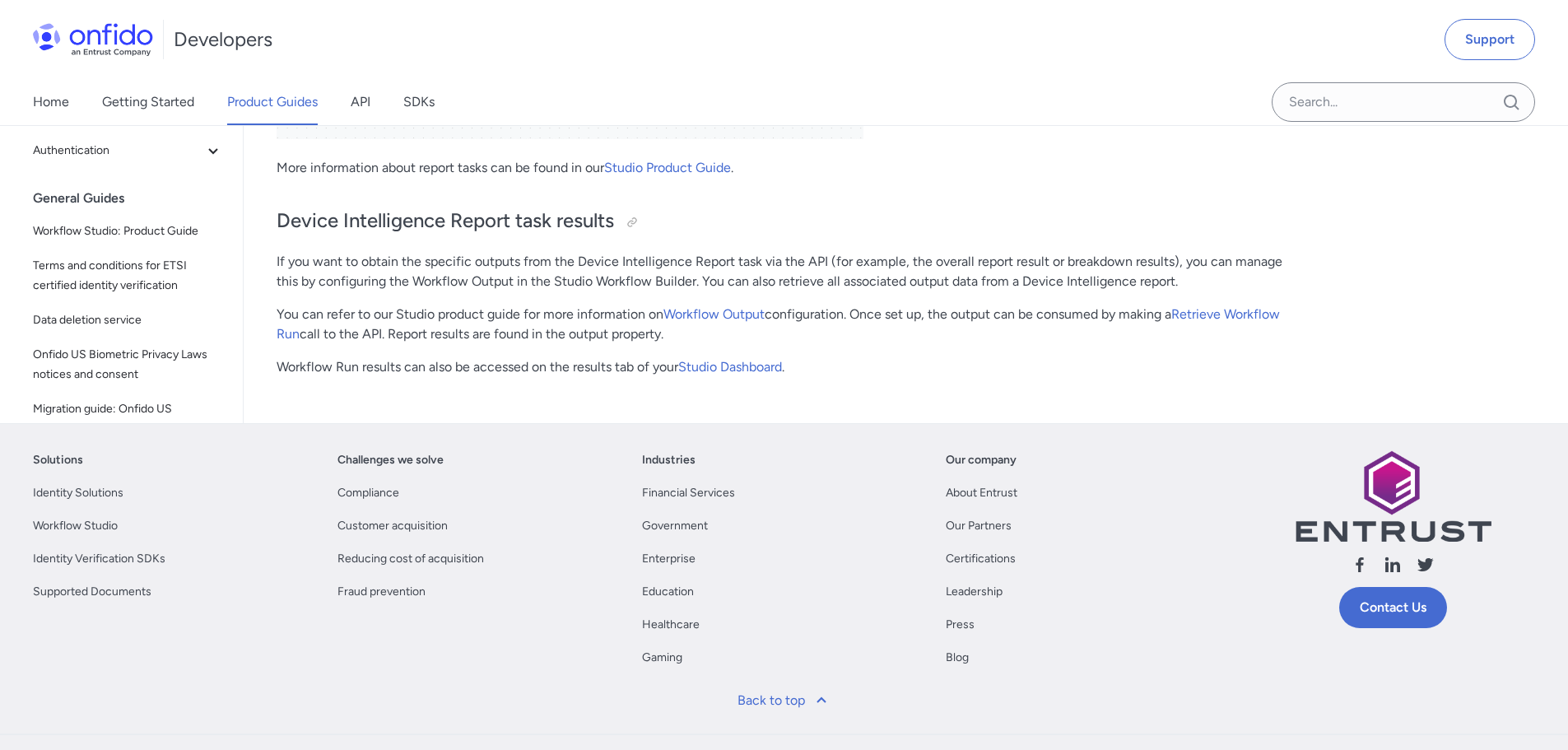
scroll to position [1982, 0]
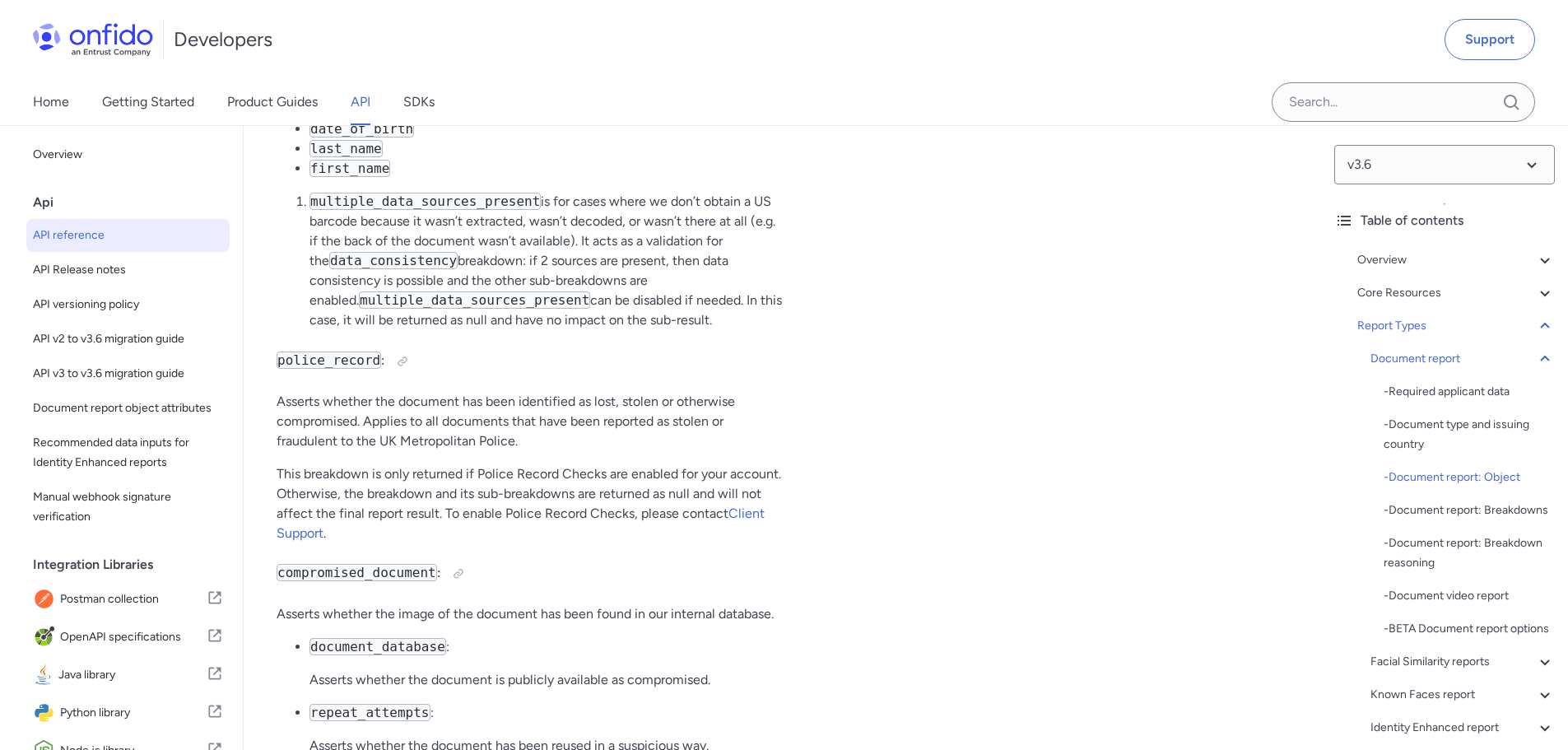
scroll to position [65007, 0]
